Goal: Task Accomplishment & Management: Complete application form

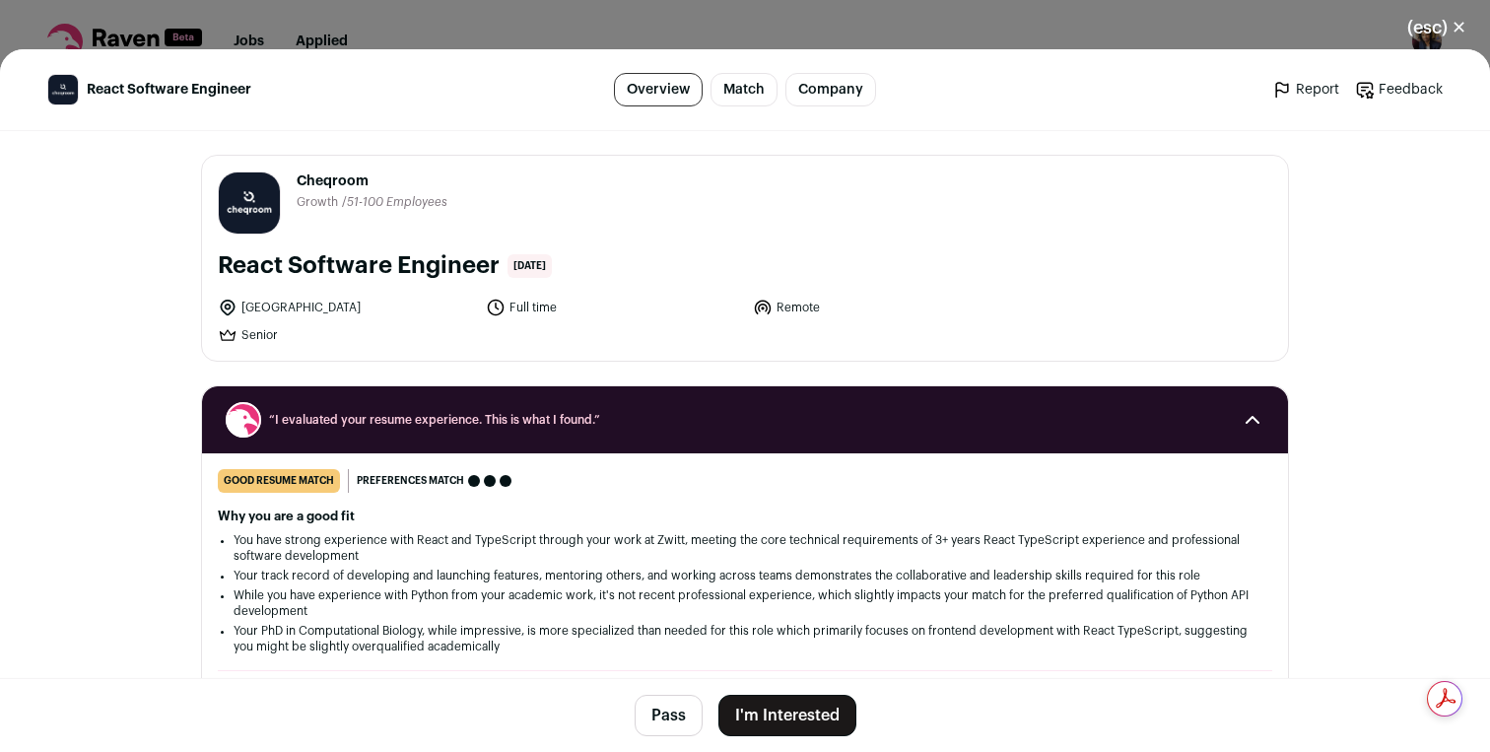
click at [770, 708] on button "I'm Interested" at bounding box center [787, 715] width 138 height 41
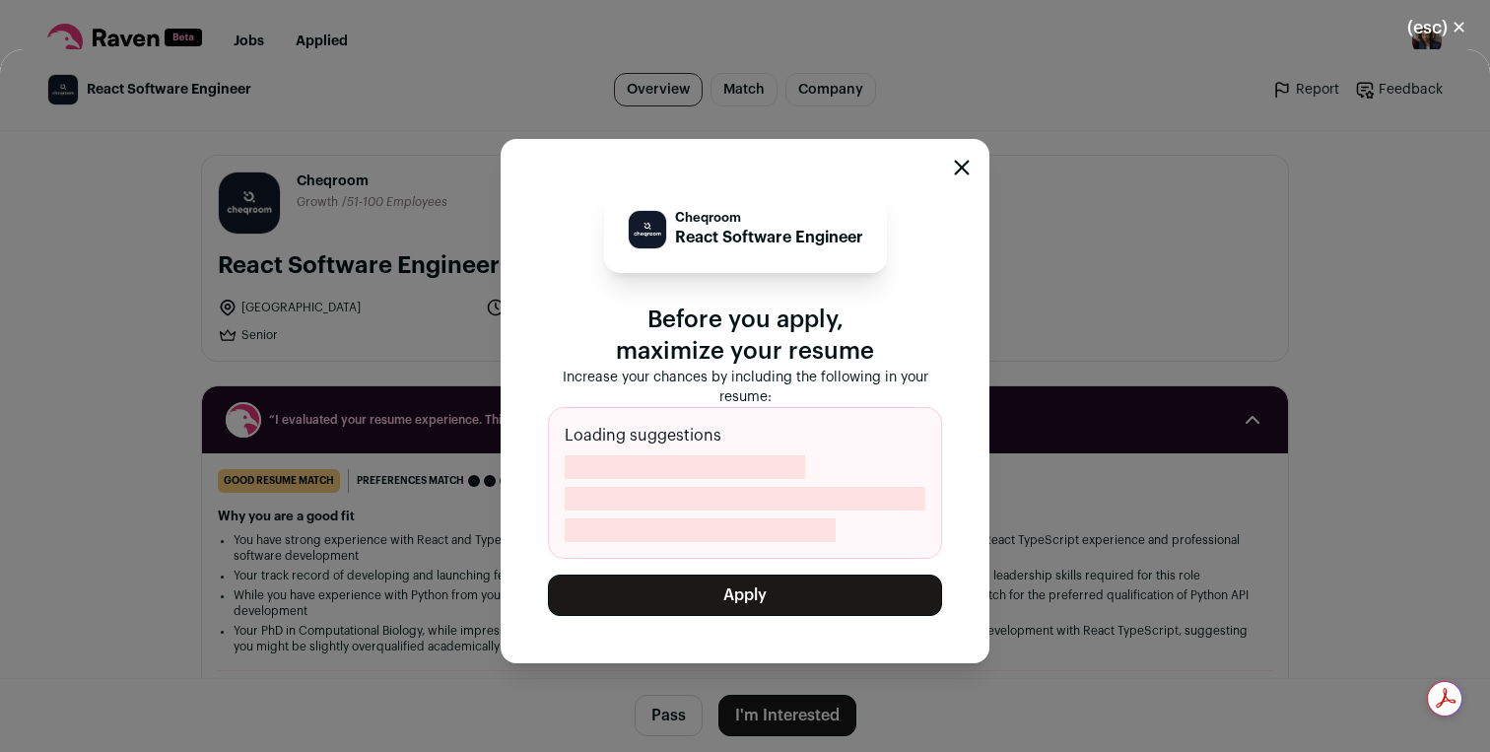
click at [737, 588] on button "Apply" at bounding box center [745, 595] width 394 height 41
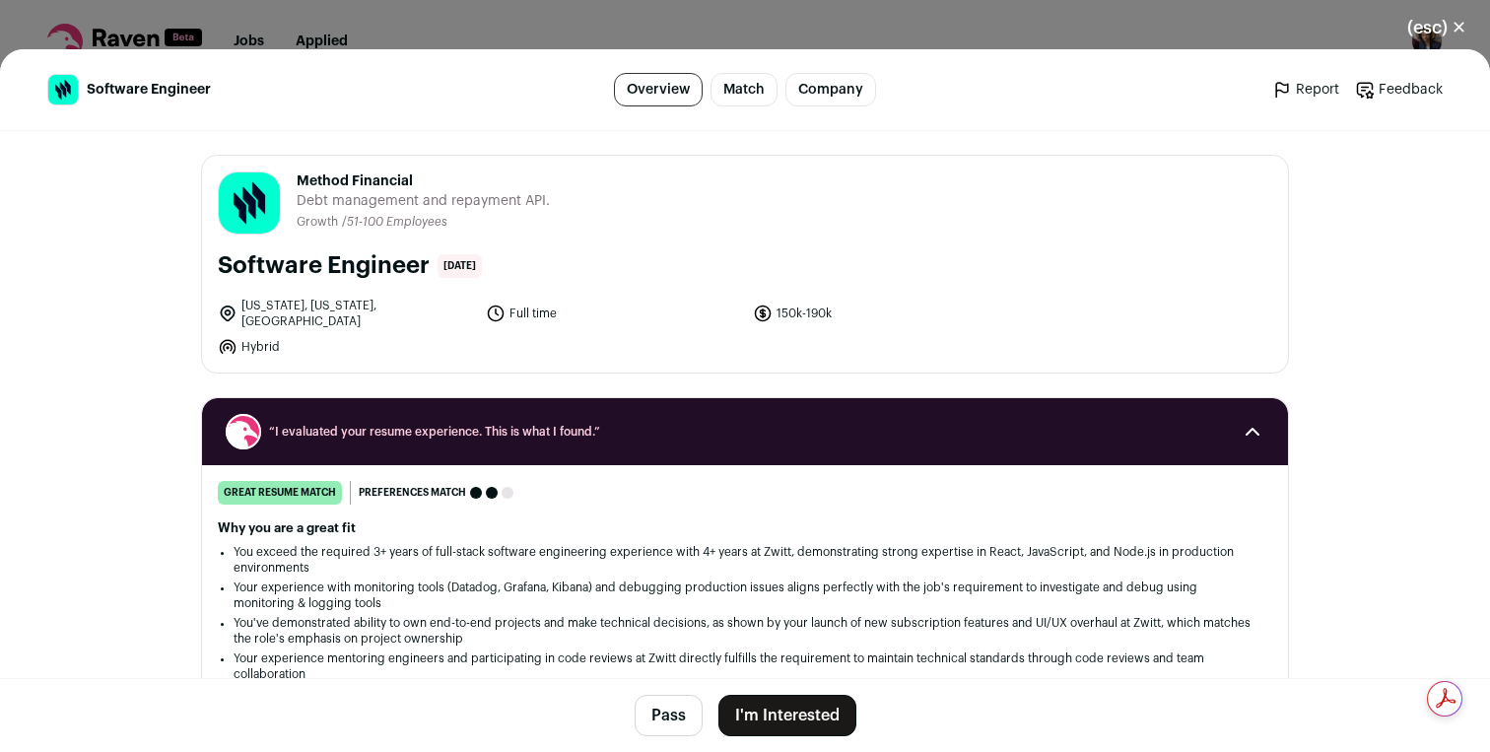
click at [765, 706] on button "I'm Interested" at bounding box center [787, 715] width 138 height 41
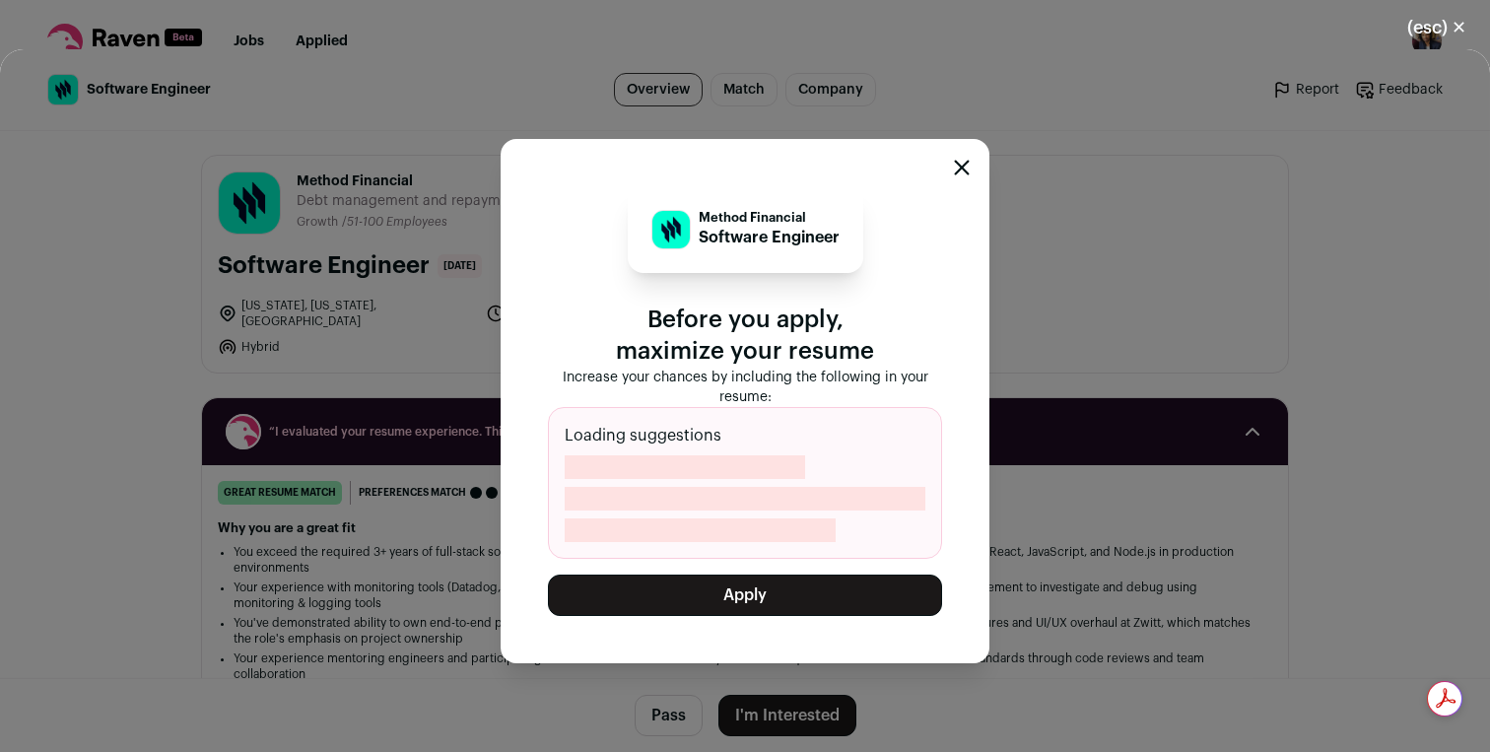
click at [741, 591] on button "Apply" at bounding box center [745, 595] width 394 height 41
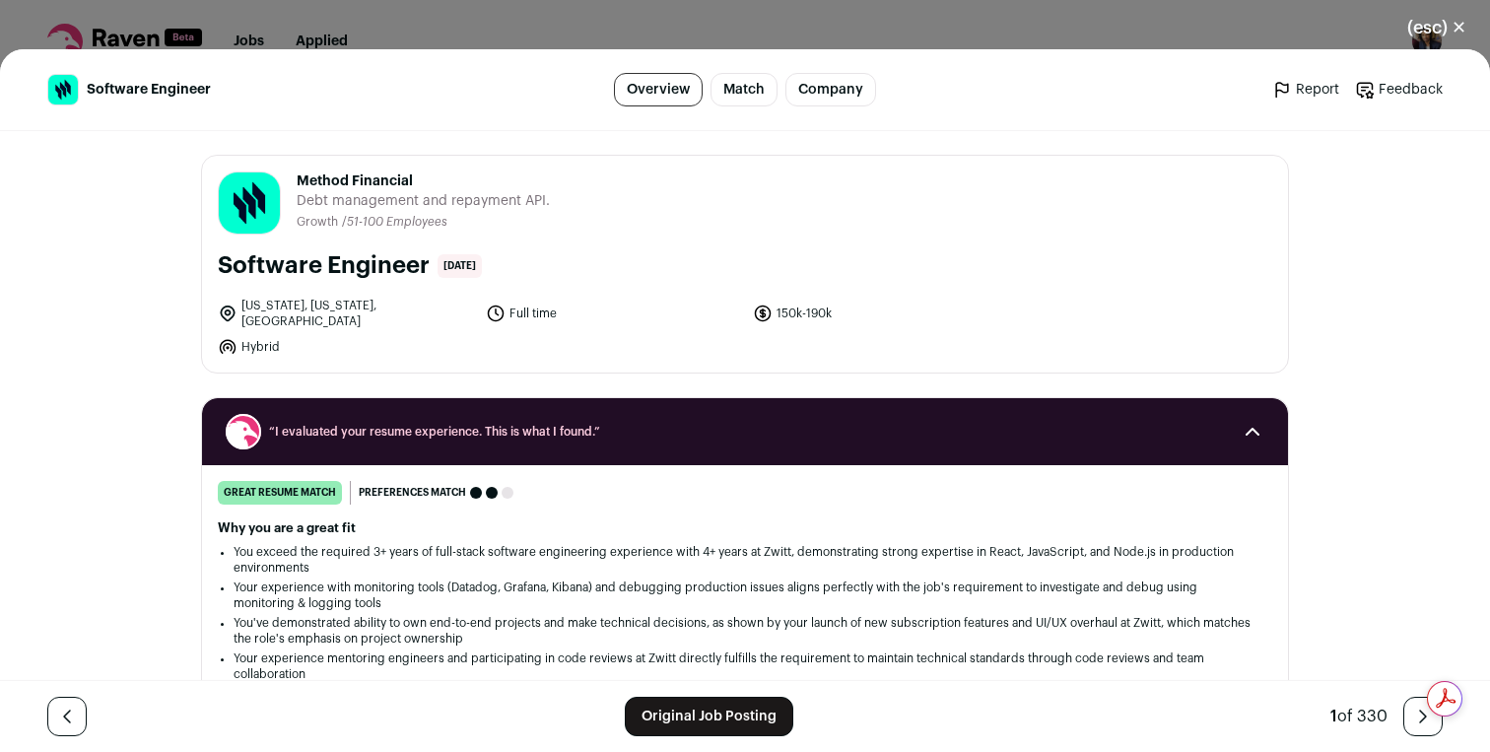
click at [942, 34] on div "(esc) ✕ Software Engineer Overview Match Company Report Feedback Report Feedbac…" at bounding box center [745, 376] width 1490 height 752
